Goal: Register for event/course

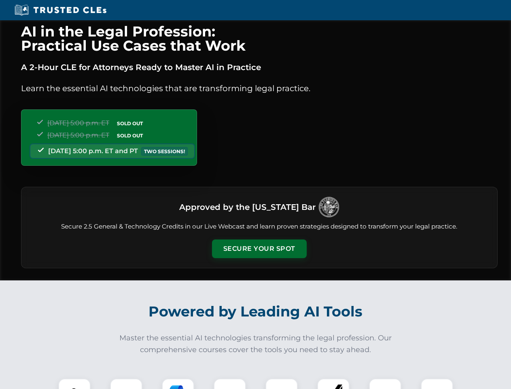
click at [259, 249] on button "Secure Your Spot" at bounding box center [259, 248] width 95 height 19
click at [74, 383] on img at bounding box center [74, 394] width 23 height 23
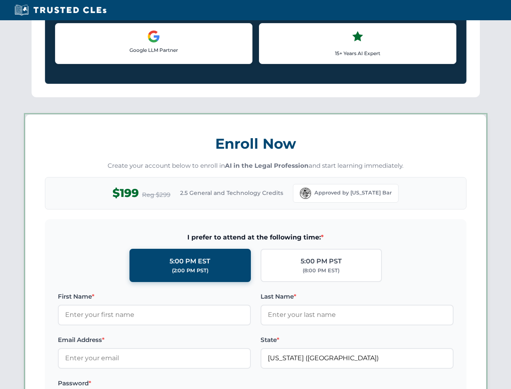
click at [178, 383] on label "Password *" at bounding box center [154, 383] width 193 height 10
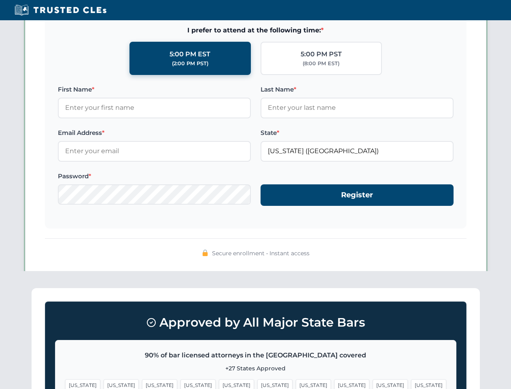
click at [373, 383] on span "[US_STATE]" at bounding box center [390, 385] width 35 height 12
